Goal: Task Accomplishment & Management: Use online tool/utility

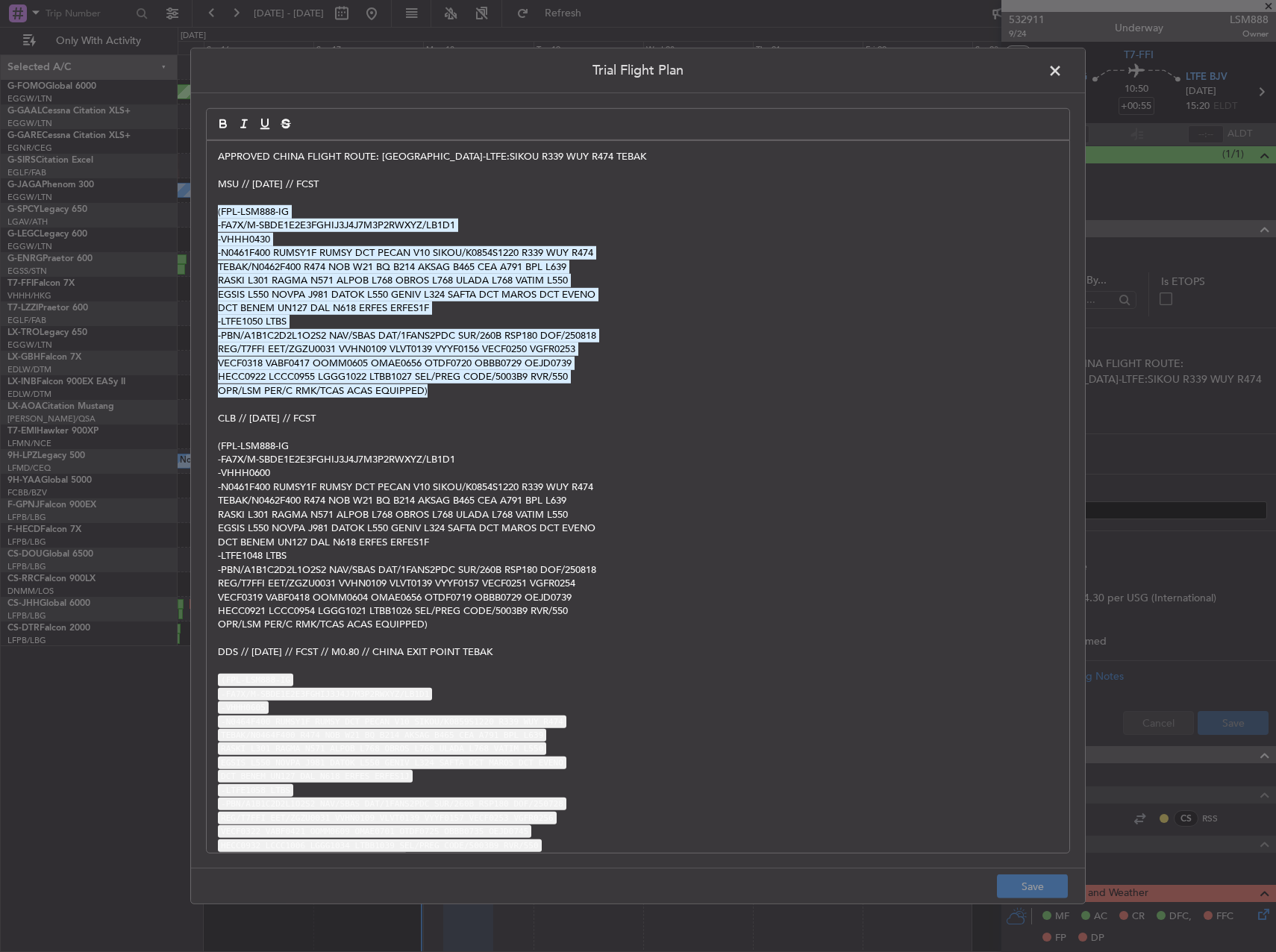
scroll to position [821, 0]
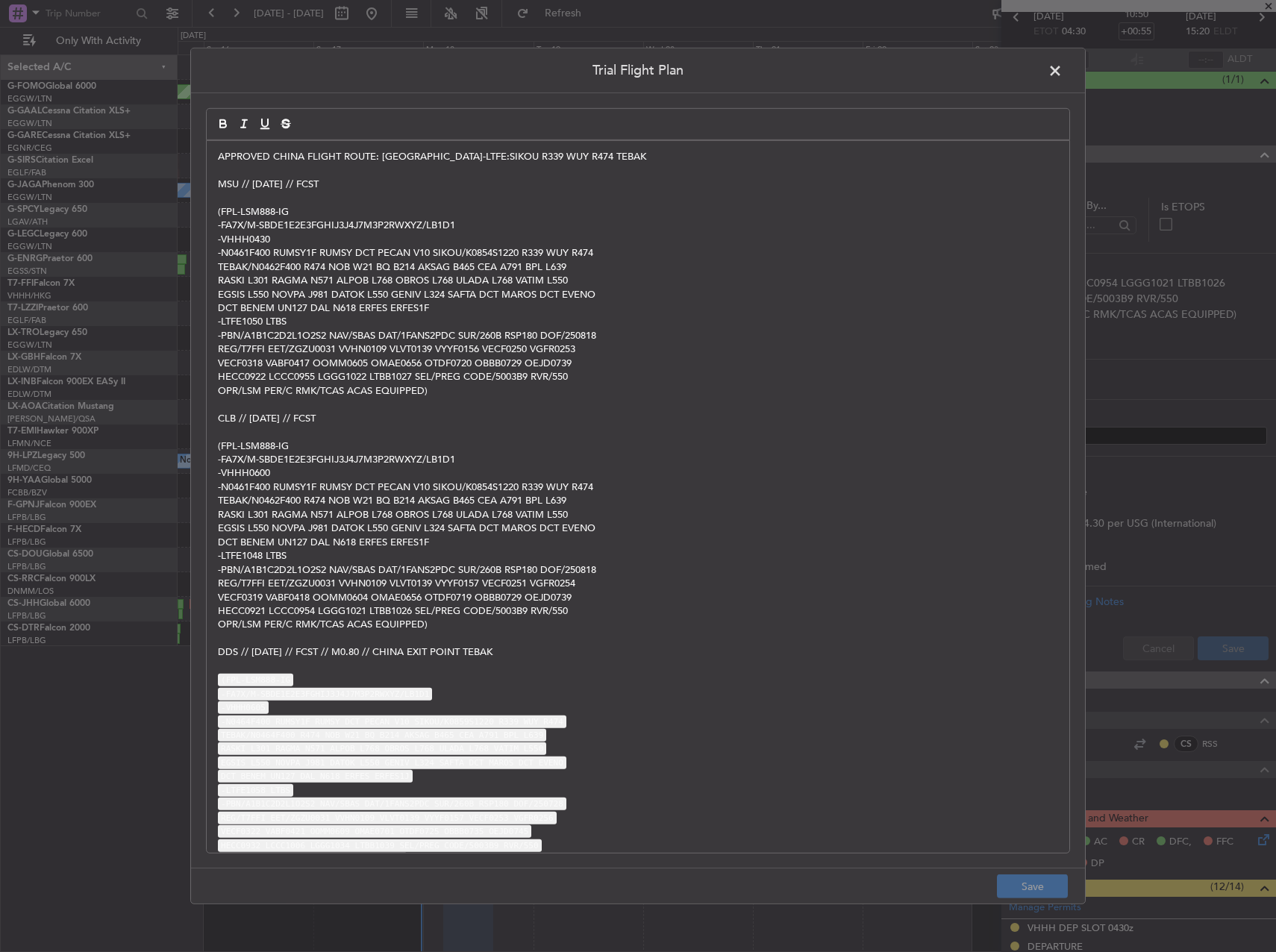
click at [1063, 79] on span at bounding box center [1063, 74] width 0 height 30
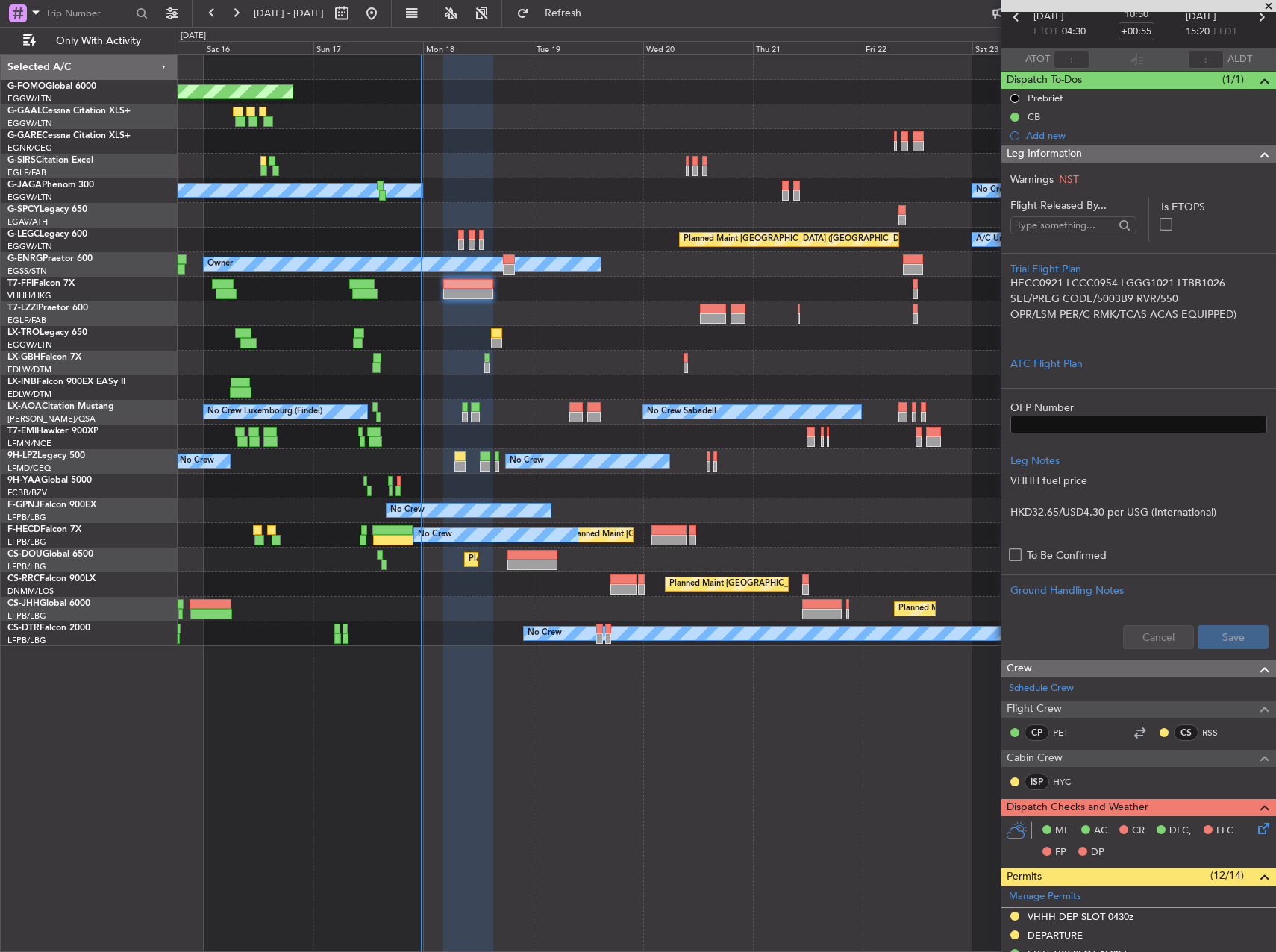
click at [853, 472] on div "No Crew No Crew No Crew" at bounding box center [726, 461] width 1098 height 24
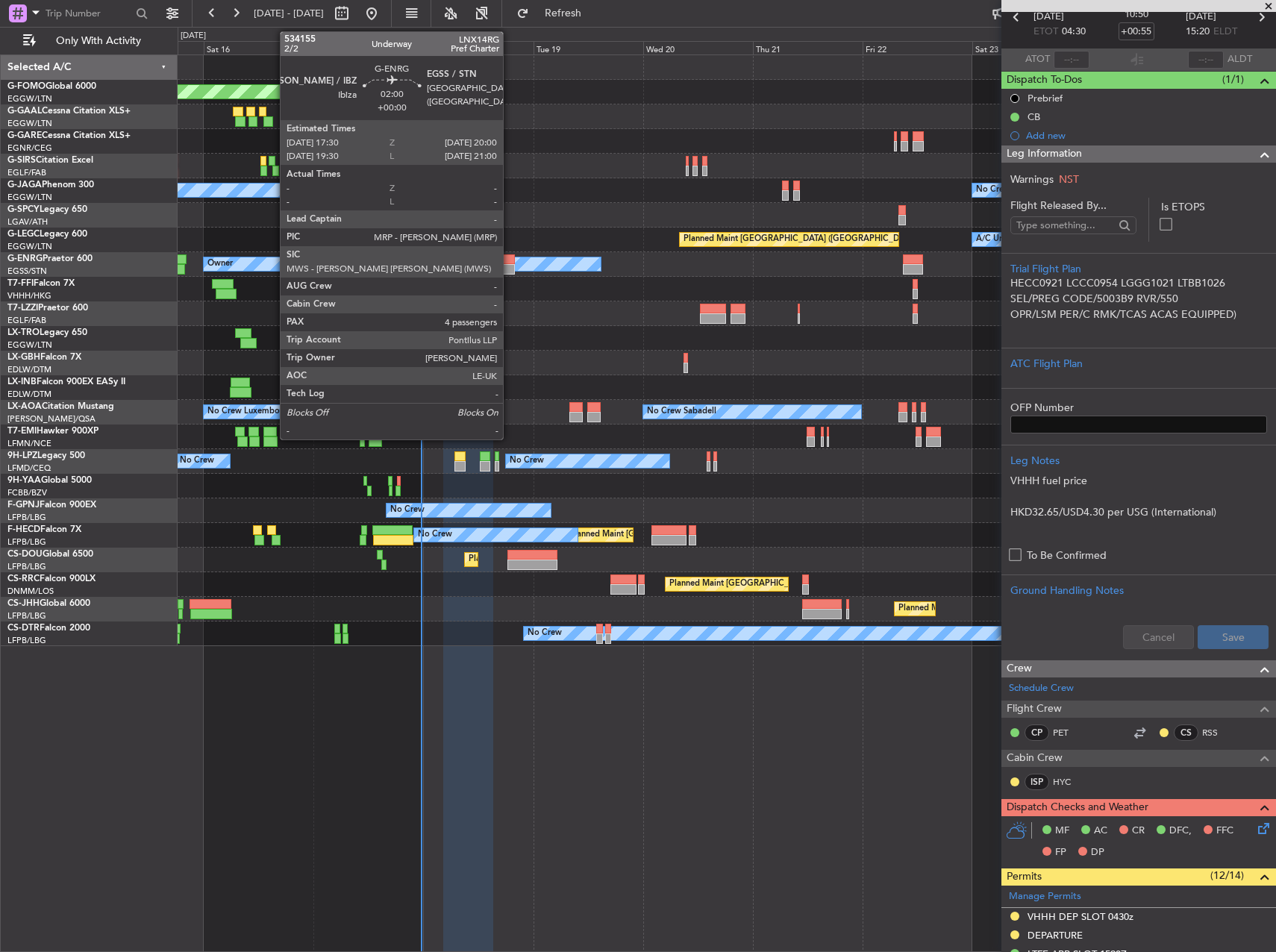
click at [510, 257] on div at bounding box center [509, 259] width 12 height 10
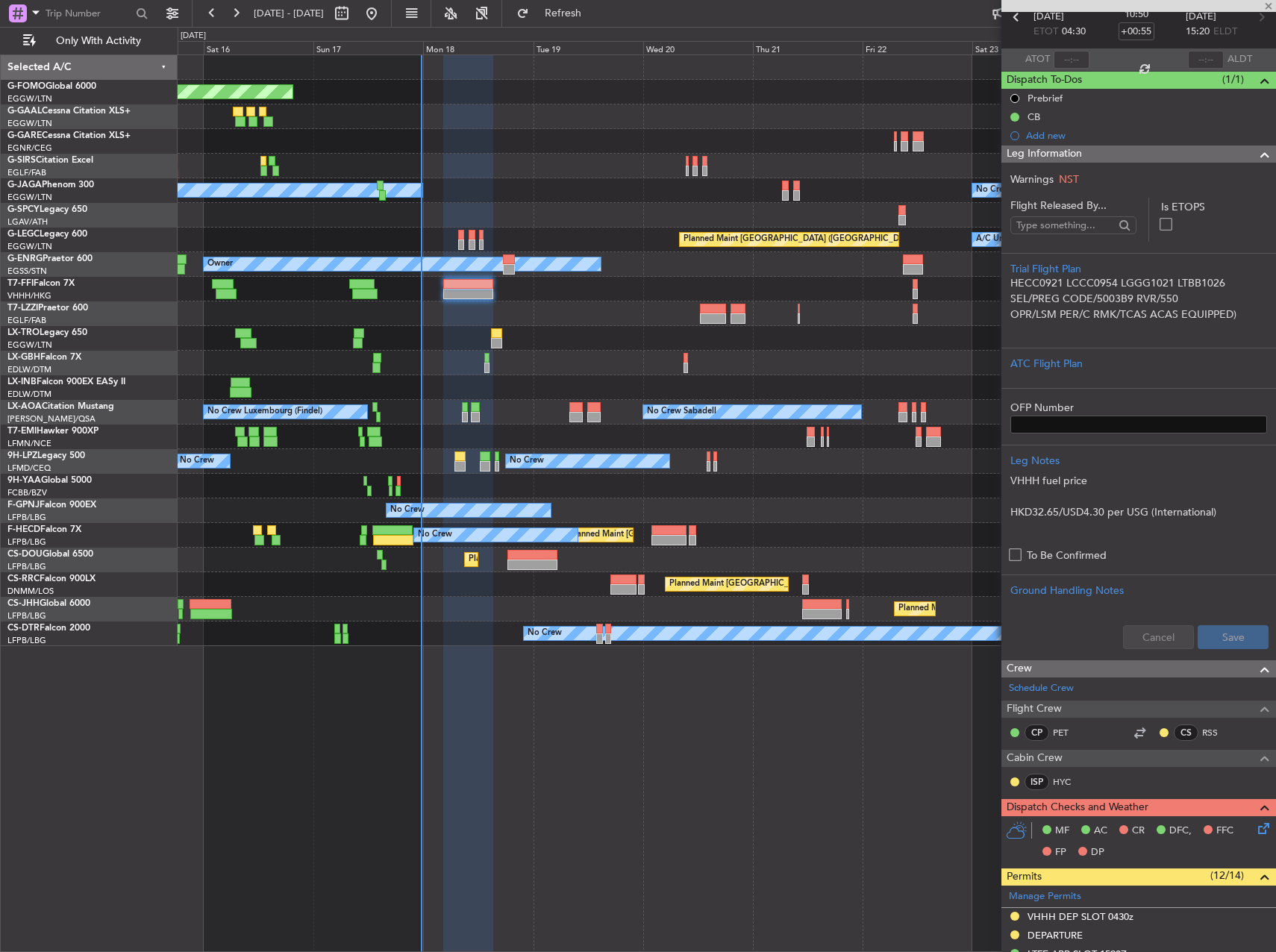
type input "4"
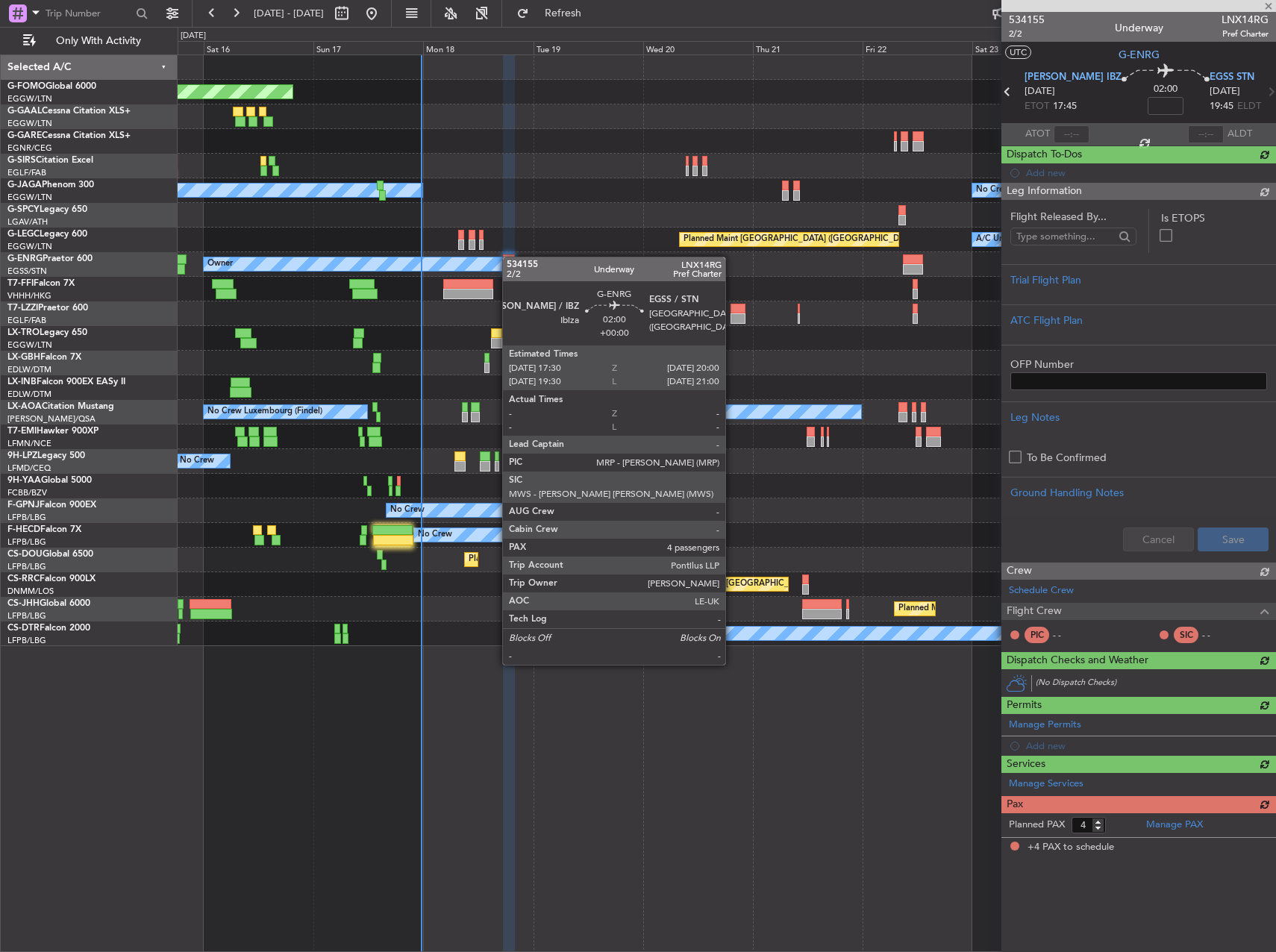
scroll to position [0, 0]
click at [510, 257] on div at bounding box center [509, 259] width 12 height 10
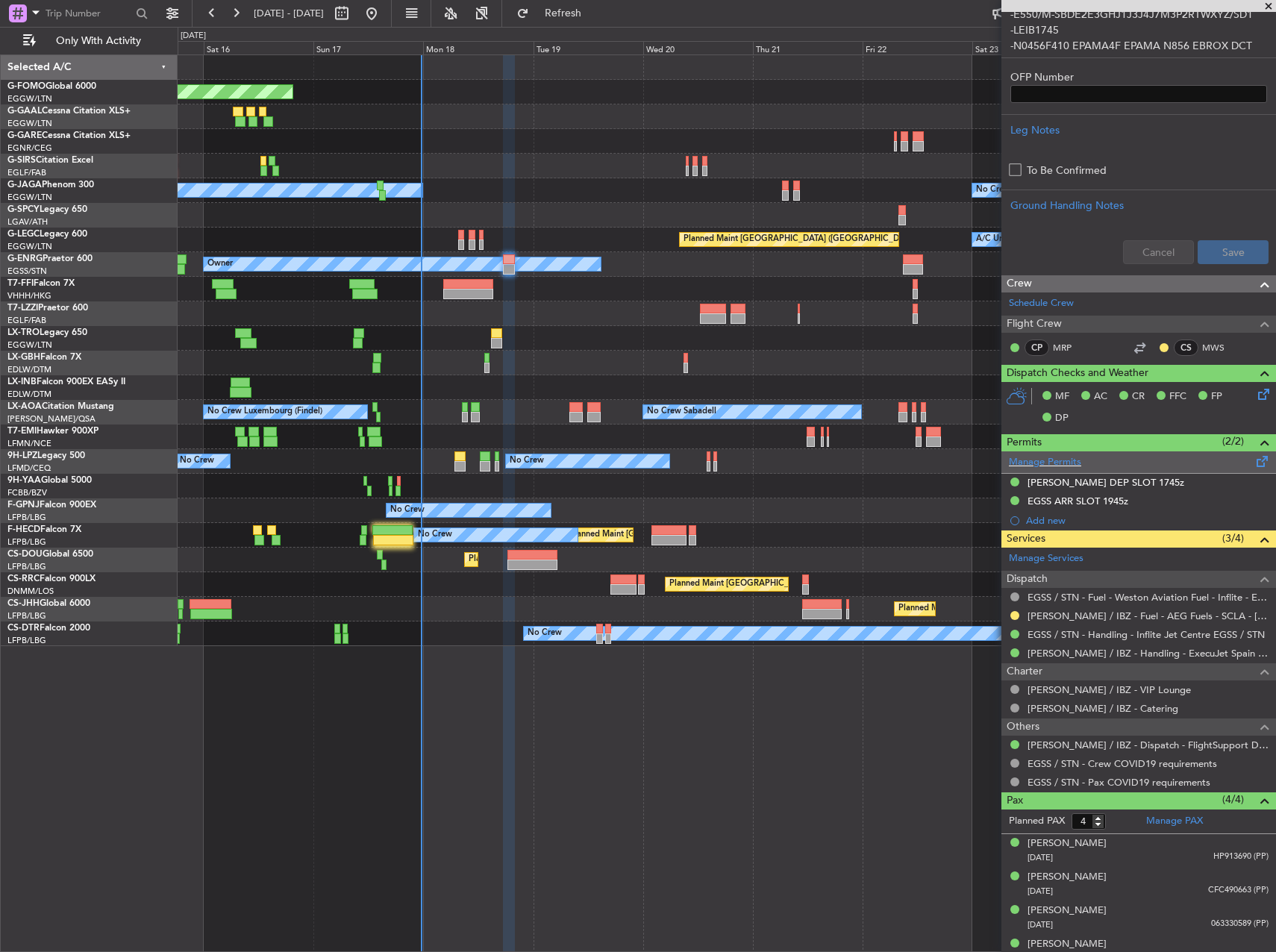
scroll to position [487, 0]
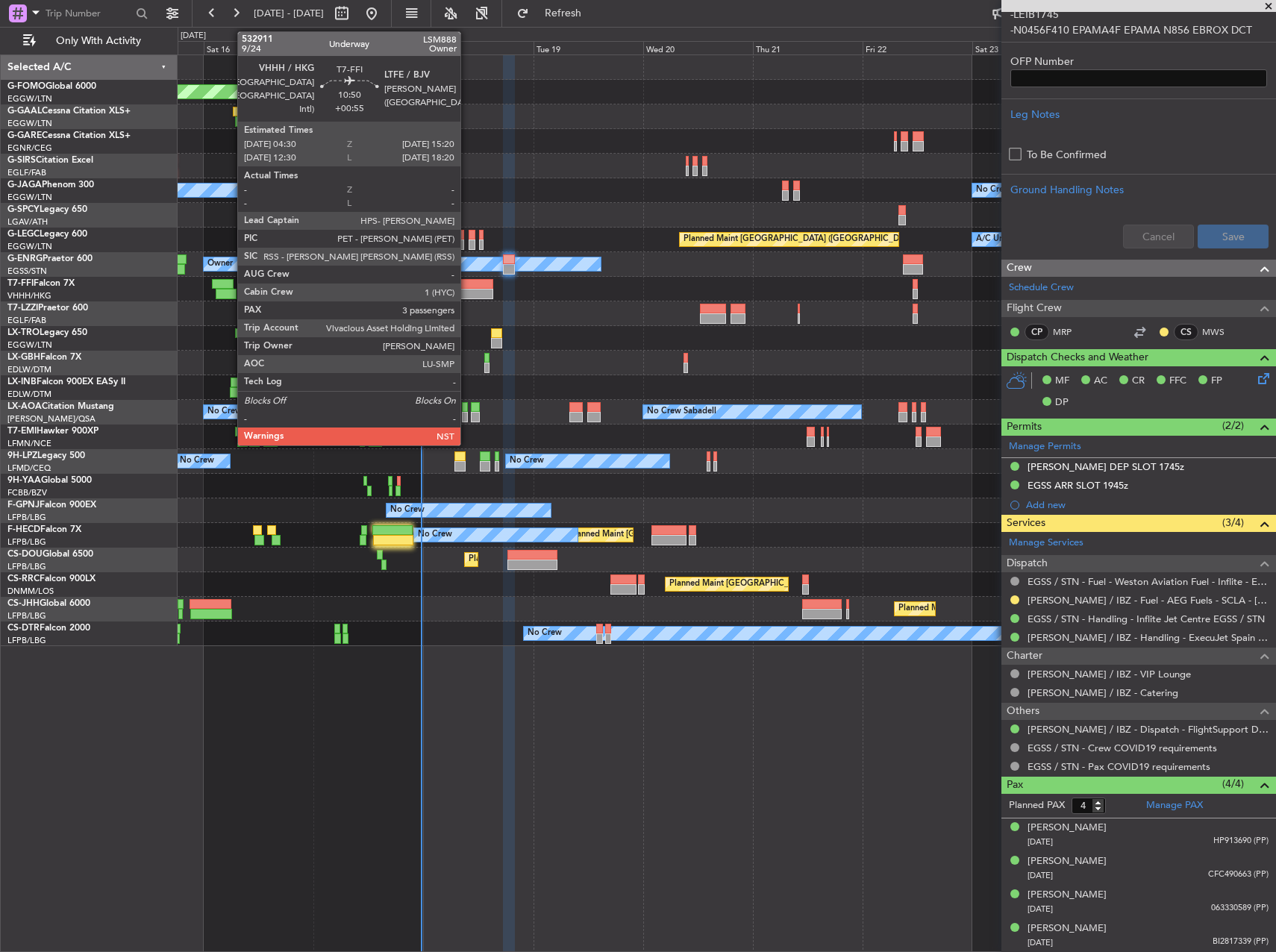
click at [467, 287] on div at bounding box center [469, 284] width 50 height 10
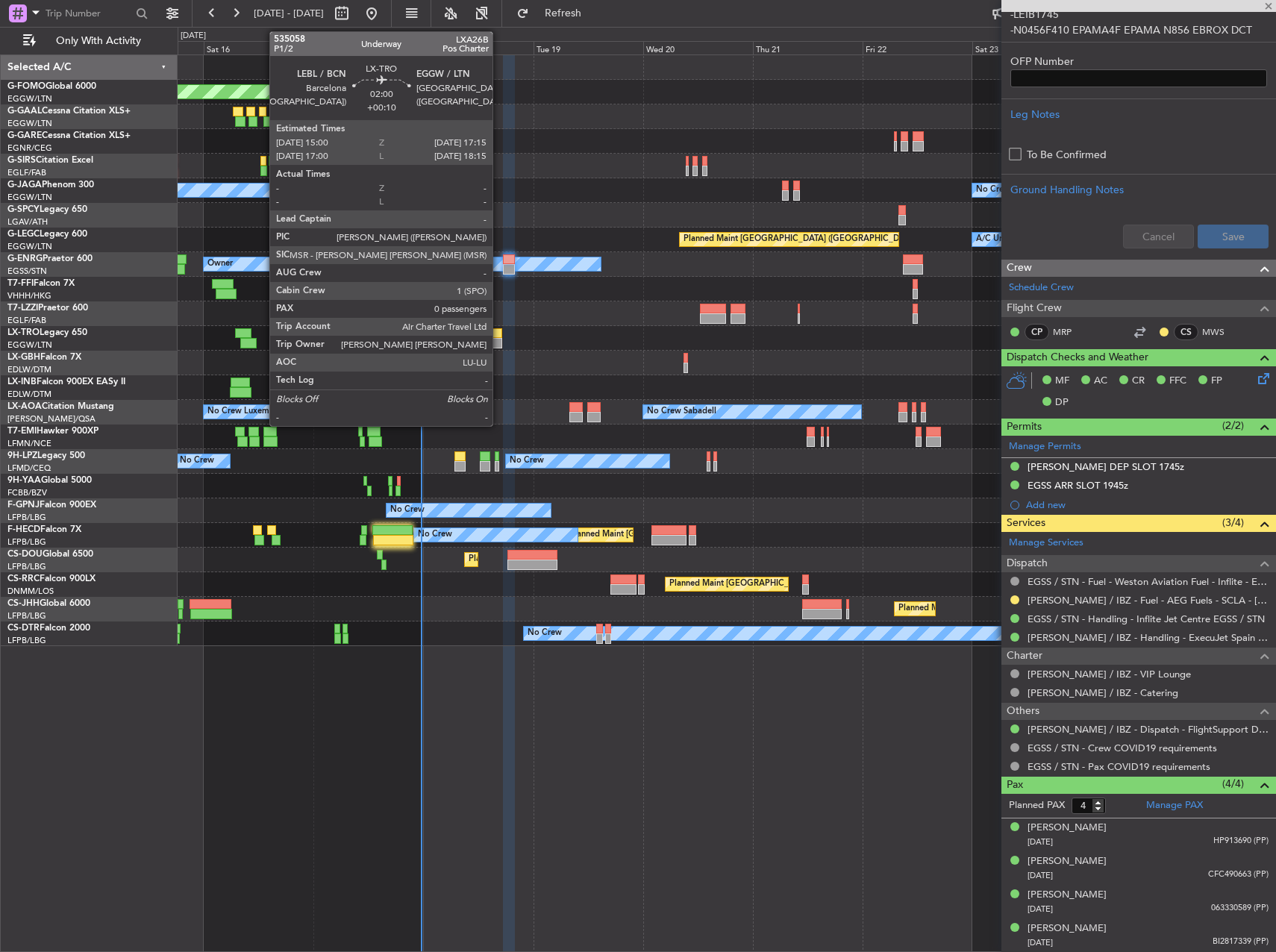
type input "+00:55"
type input "3"
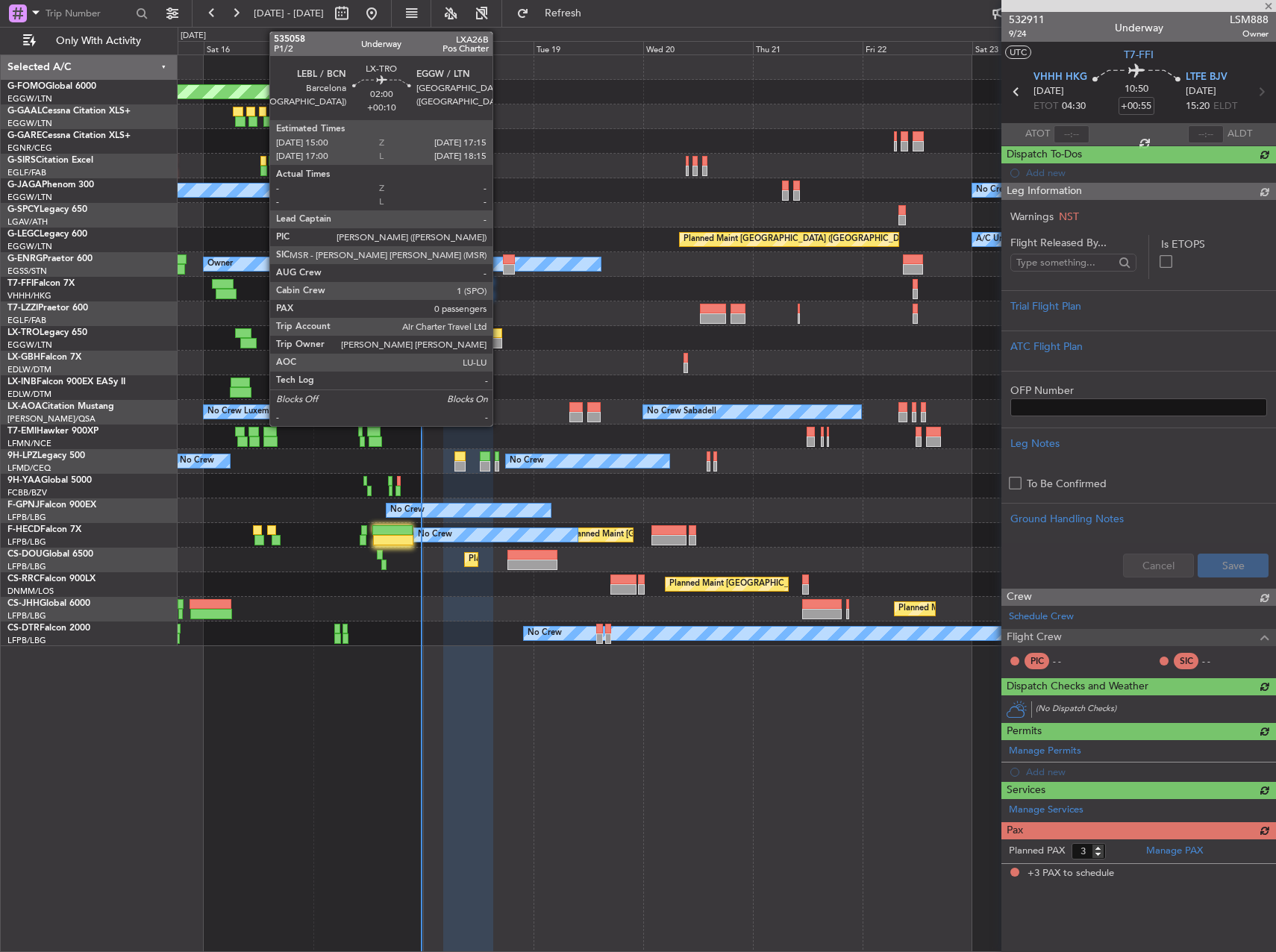
scroll to position [0, 0]
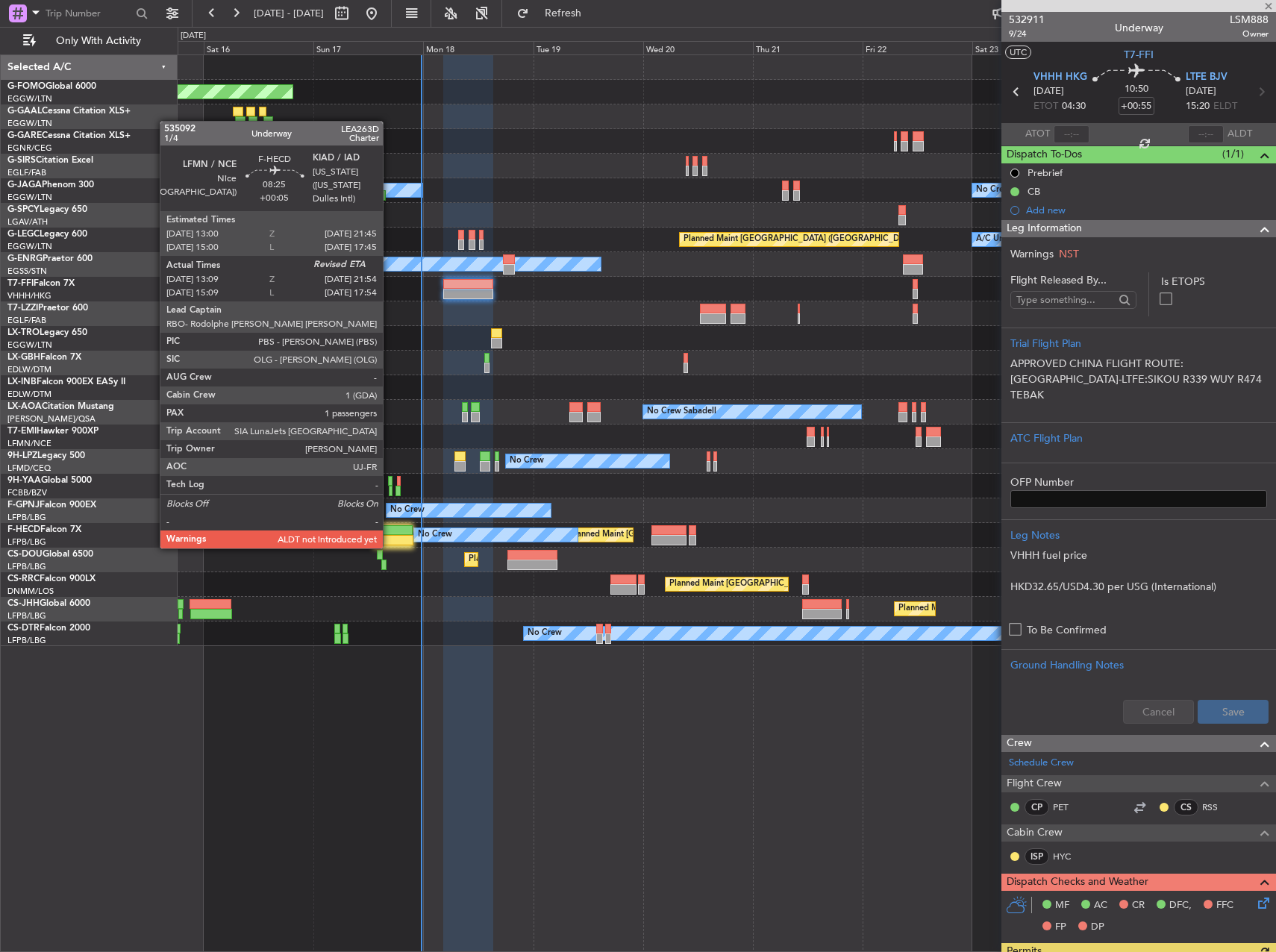
click at [390, 534] on div at bounding box center [392, 530] width 40 height 10
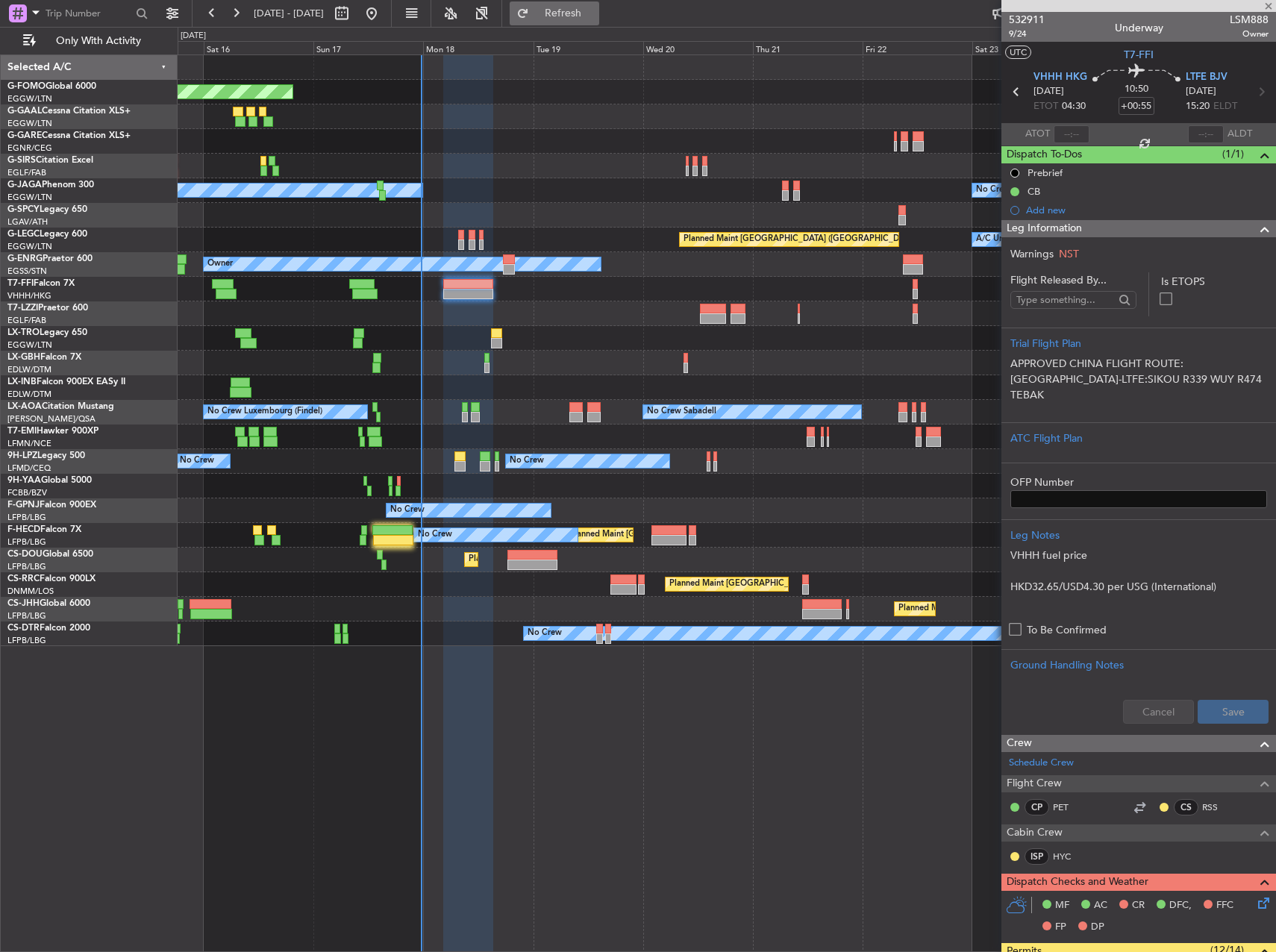
click at [599, 23] on button "Refresh" at bounding box center [554, 13] width 90 height 24
type input "+00:05"
type input "13:24"
type input "1"
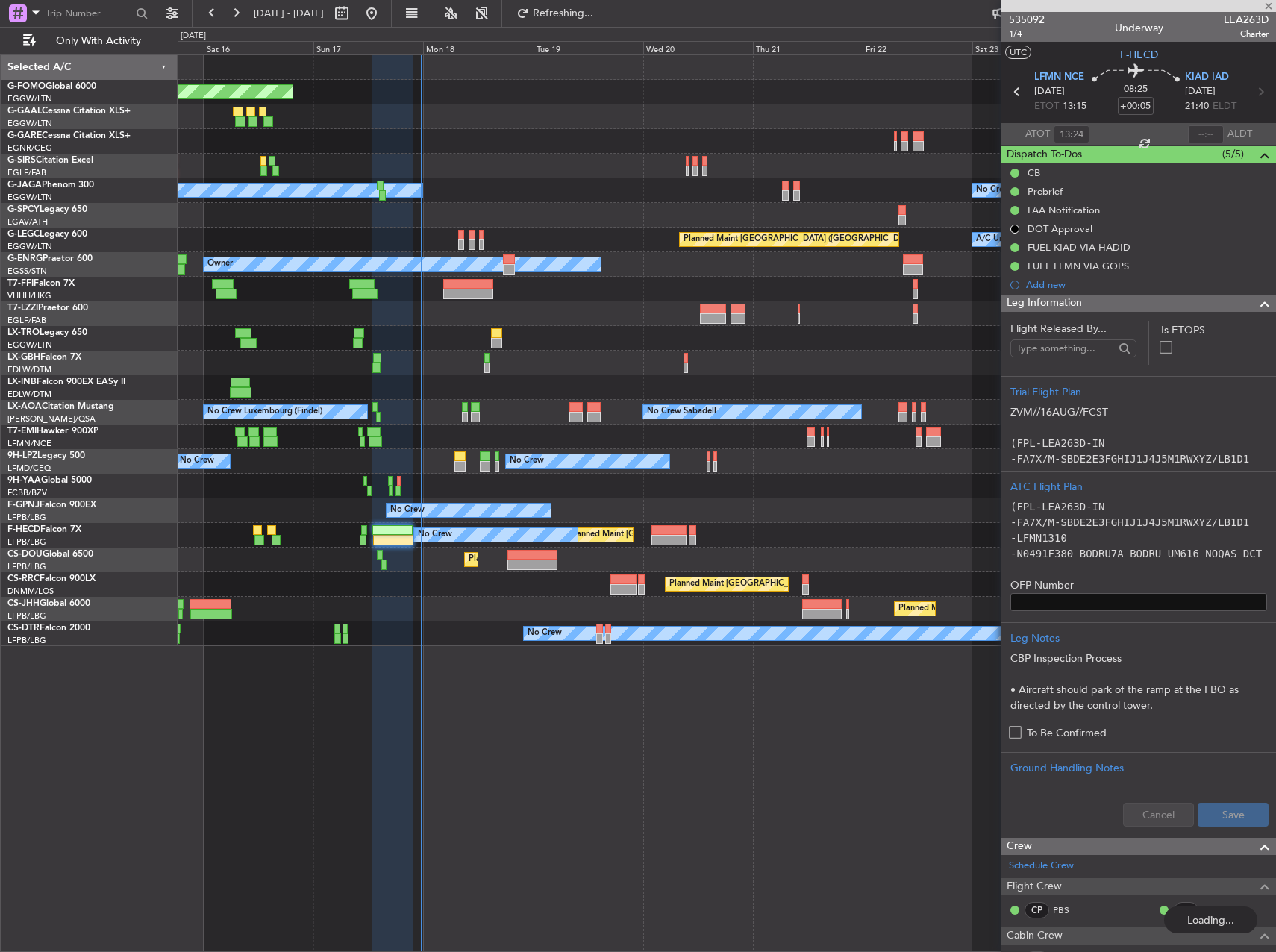
type input "+00:55"
type input "3"
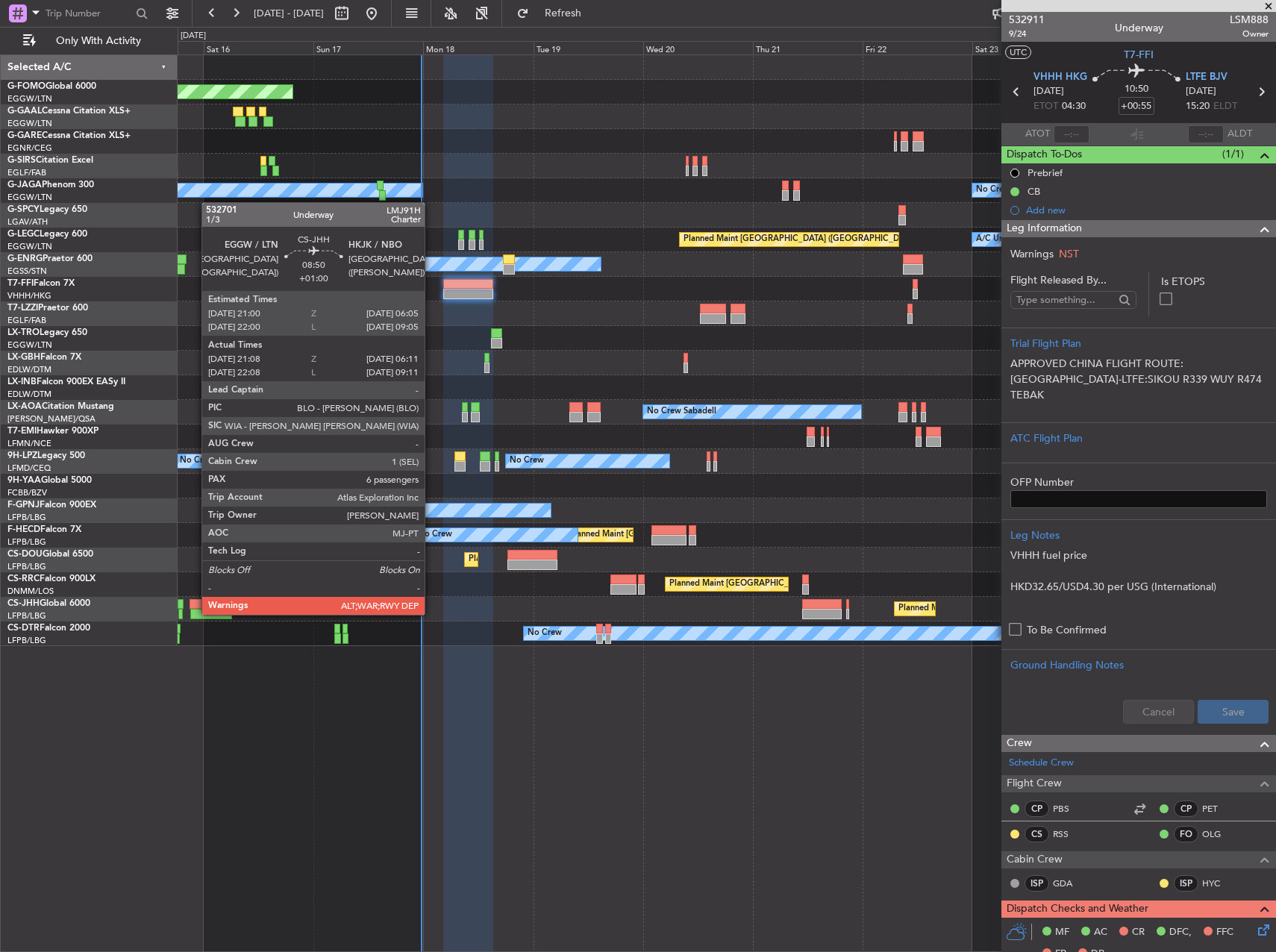
click at [194, 613] on div at bounding box center [211, 614] width 42 height 10
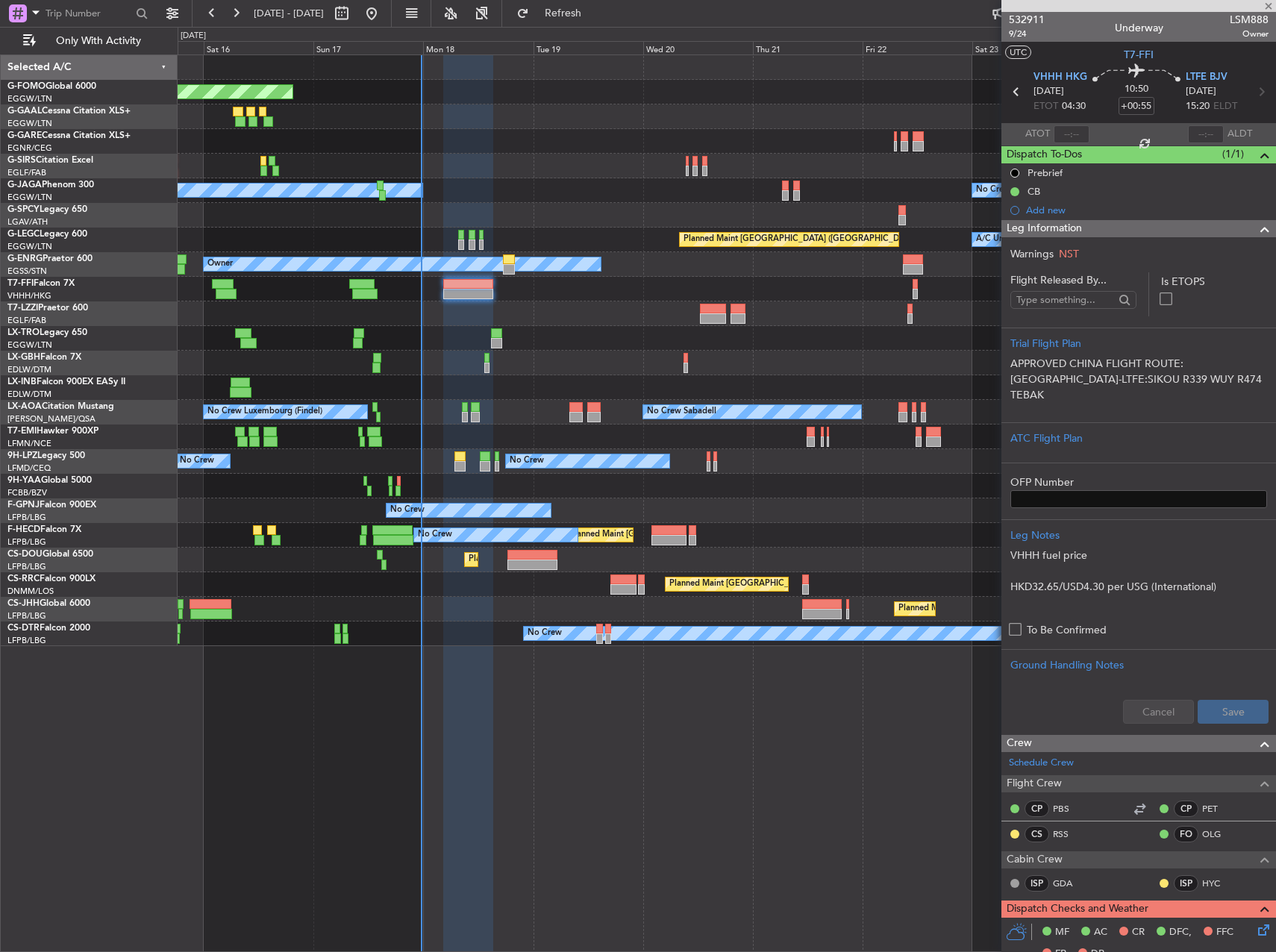
type input "+01:00"
type input "21:18"
type input "06:06"
type input "6"
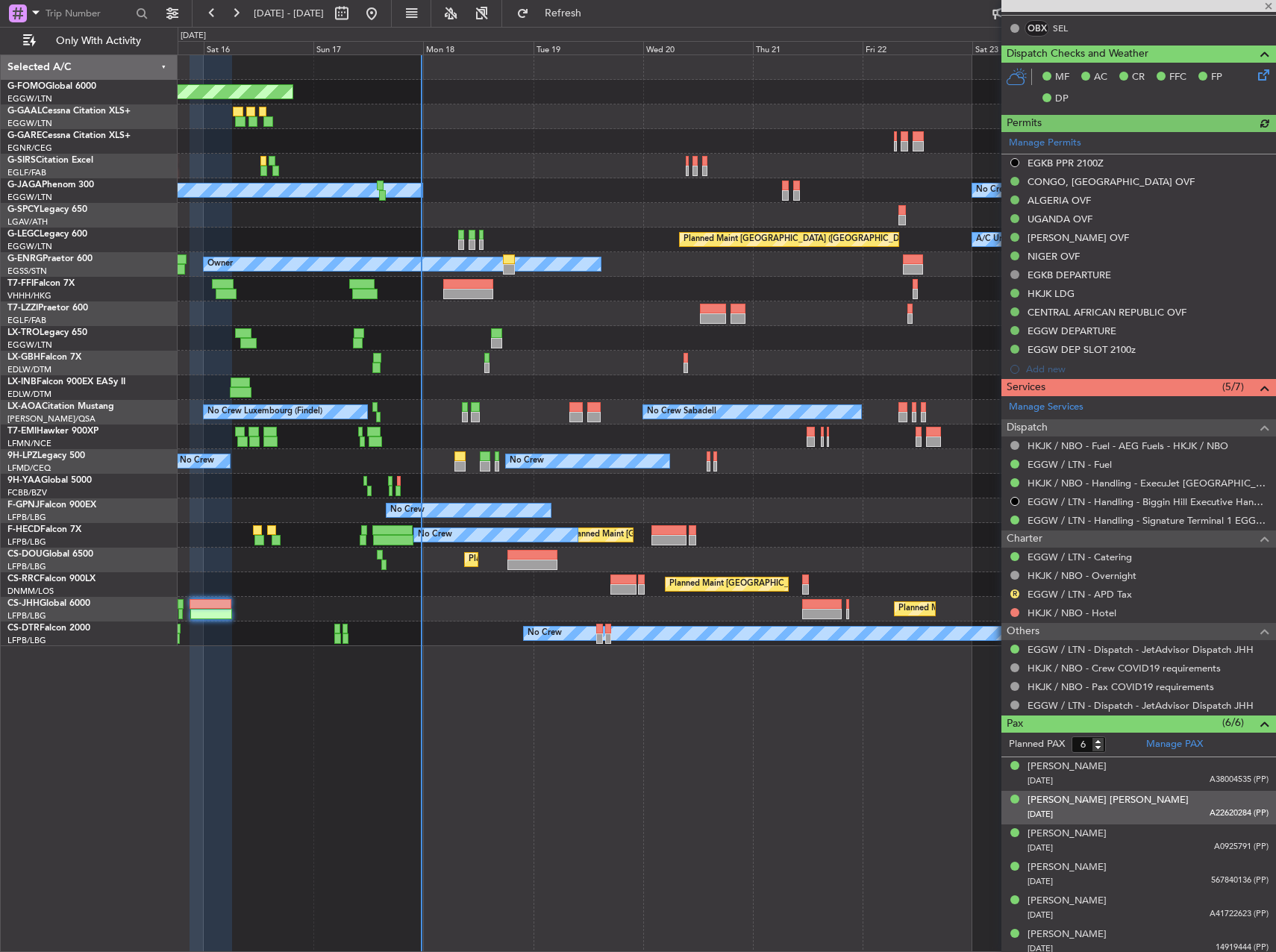
scroll to position [831, 0]
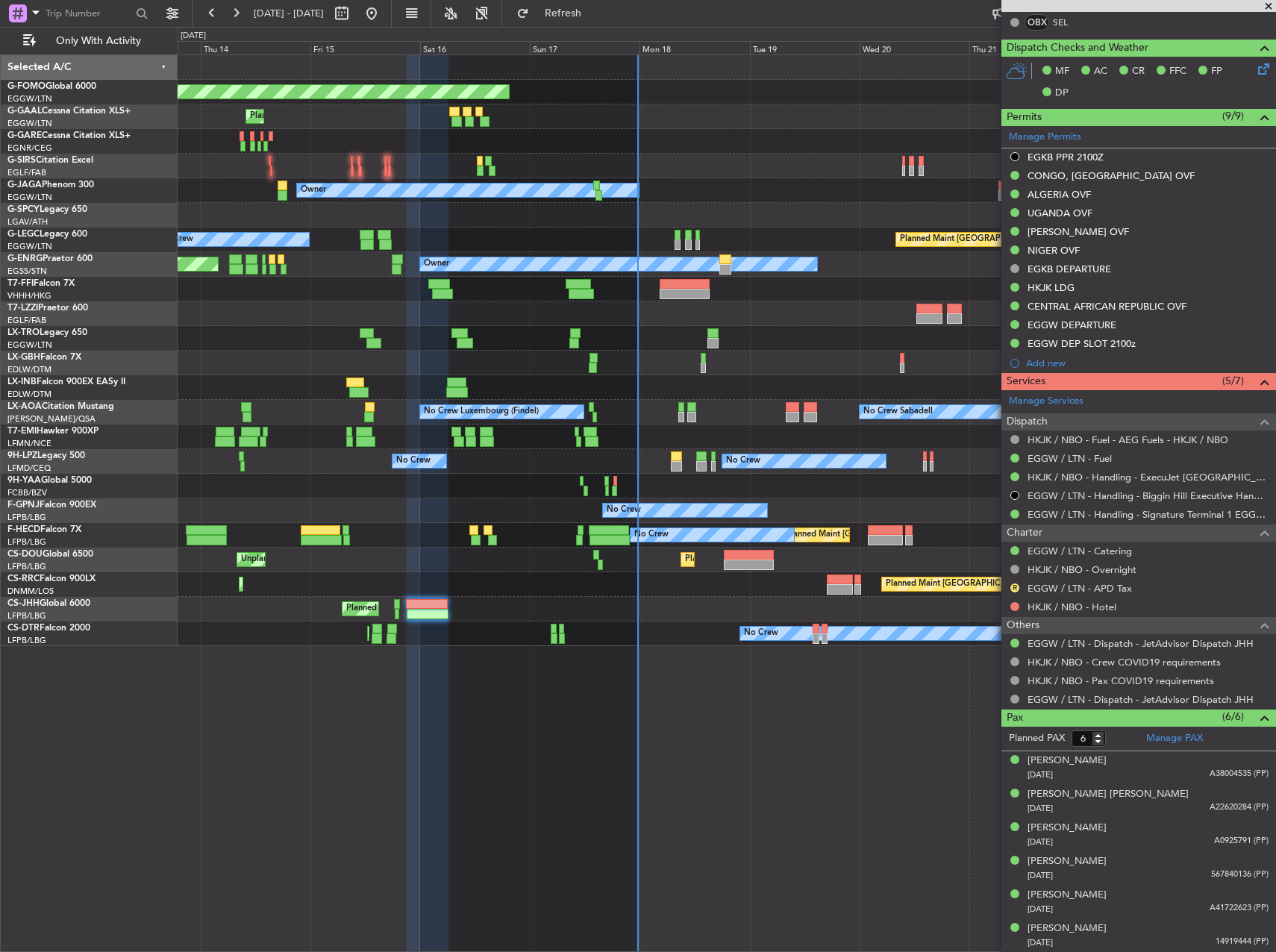
click at [605, 346] on div "Planned Maint Windsor Locks ([PERSON_NAME] Intl) Planned Maint Planned Maint [G…" at bounding box center [726, 351] width 1098 height 591
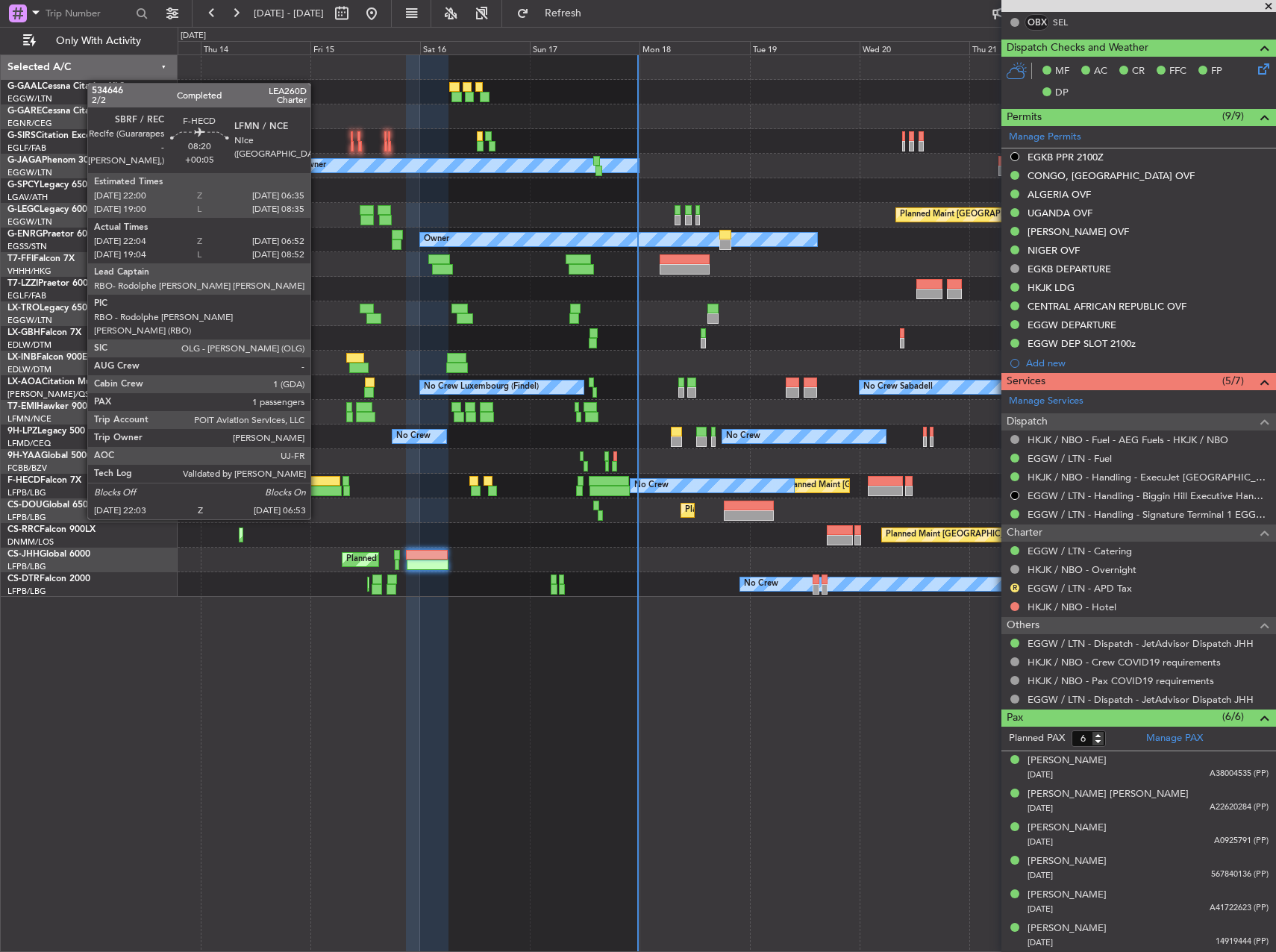
click at [318, 491] on div at bounding box center [320, 491] width 41 height 10
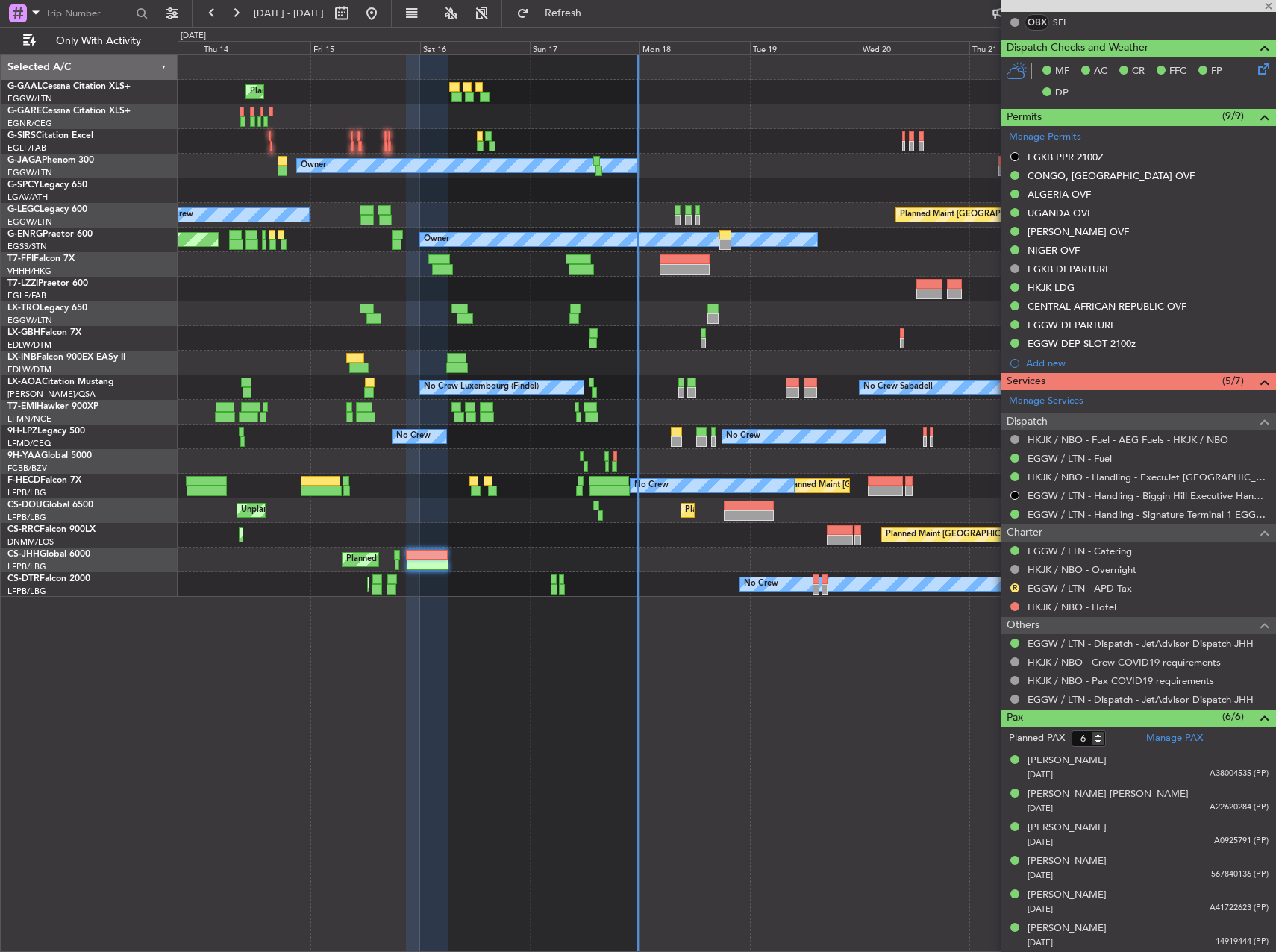
type input "+00:05"
type input "22:14"
type input "06:47"
type input "1"
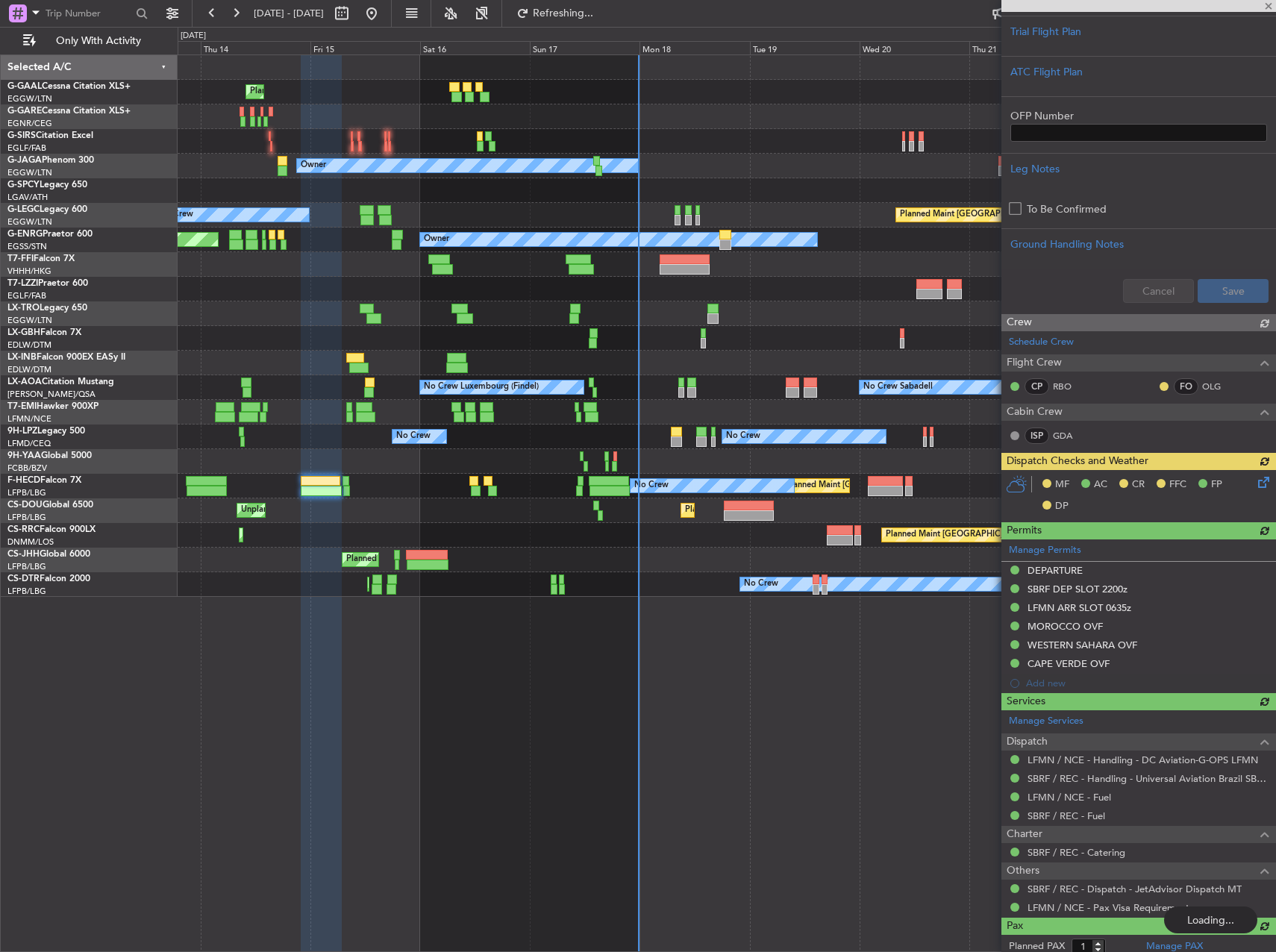
scroll to position [0, 0]
